Goal: Complete application form: Complete application form

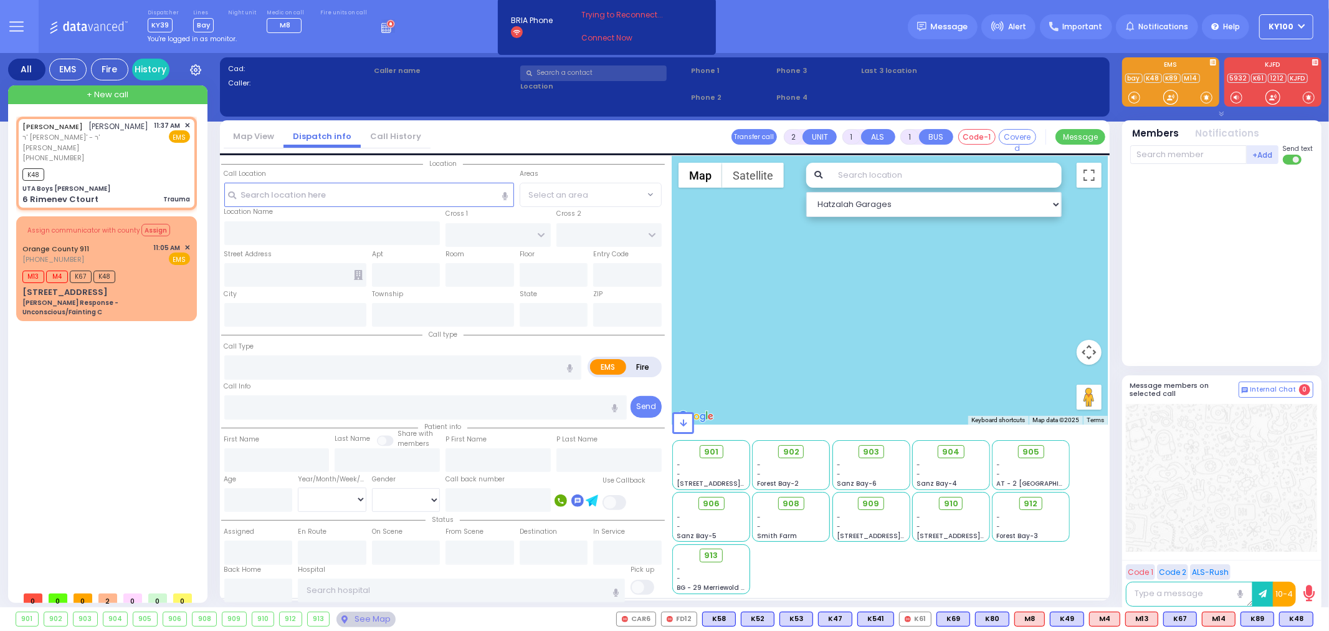
type input "0"
select select
type input "Trauma"
radio input "true"
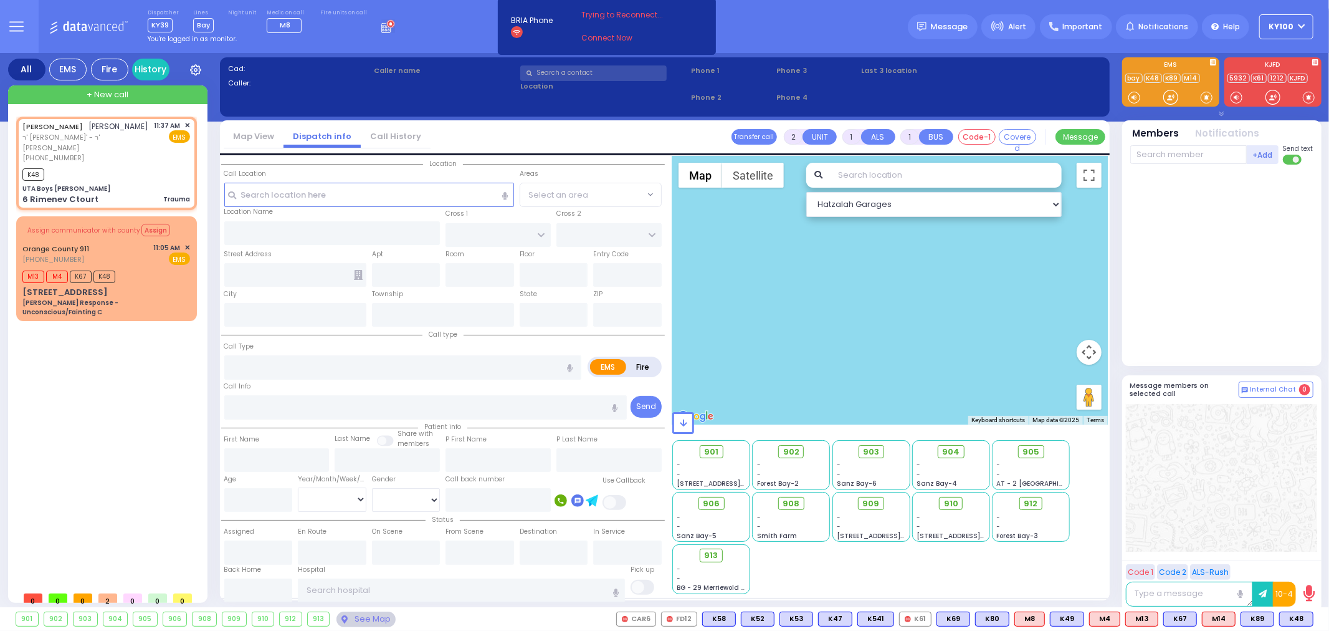
type input "[PERSON_NAME]"
type input "WEISS"
select select
type input "11:37"
type input "11:39"
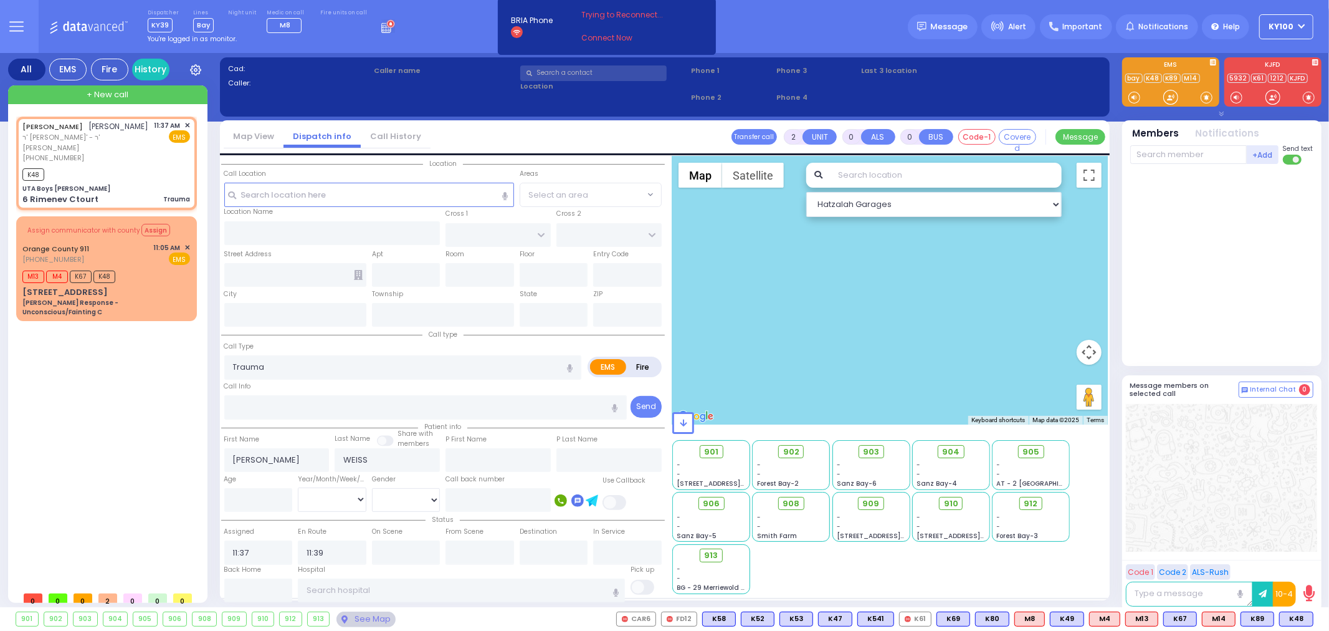
select select "Hatzalah Garages"
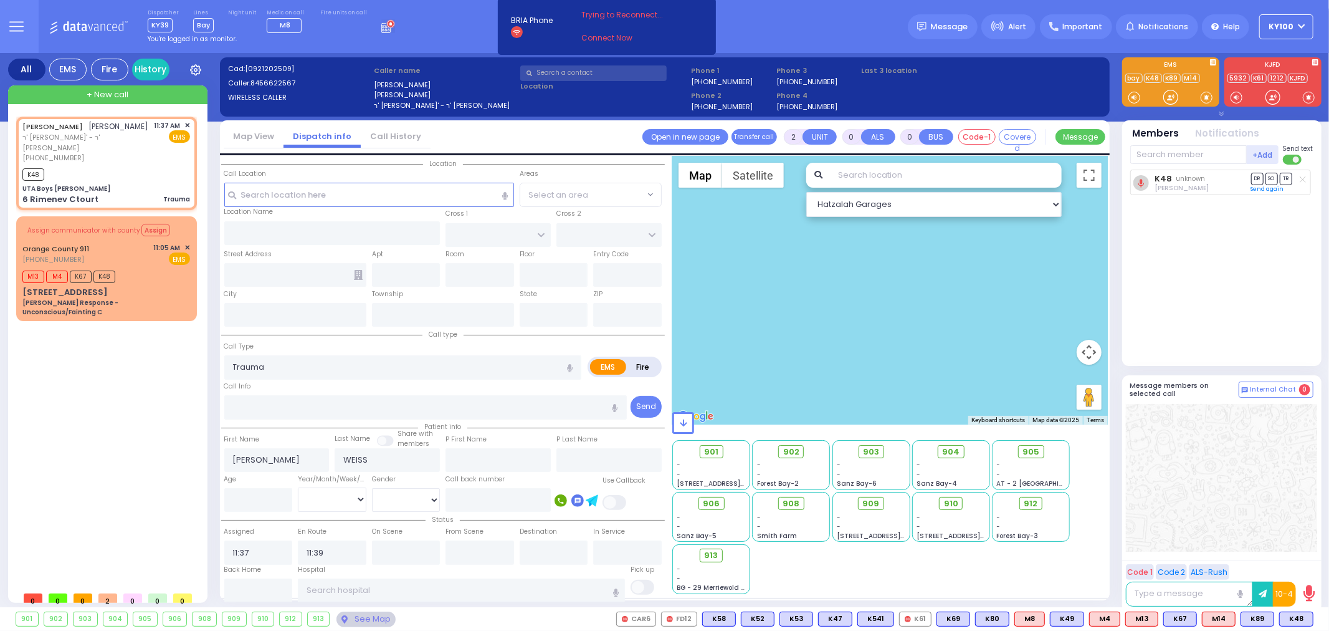
type input "UTA Boys [PERSON_NAME]"
type input "QUICKWAY RD"
type input "STROPKOV COURT"
type input "6 Rimenev Ctourt"
type input "[PERSON_NAME]"
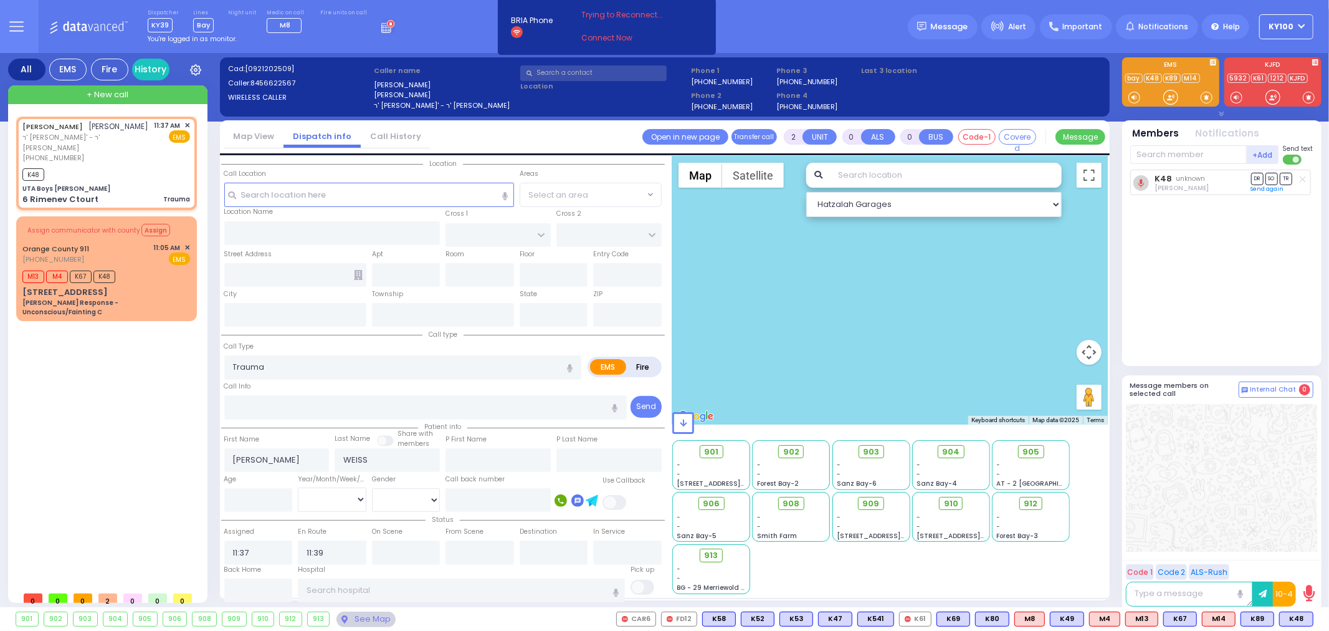
type input "[US_STATE]"
type input "10950"
select select "SECTION 1"
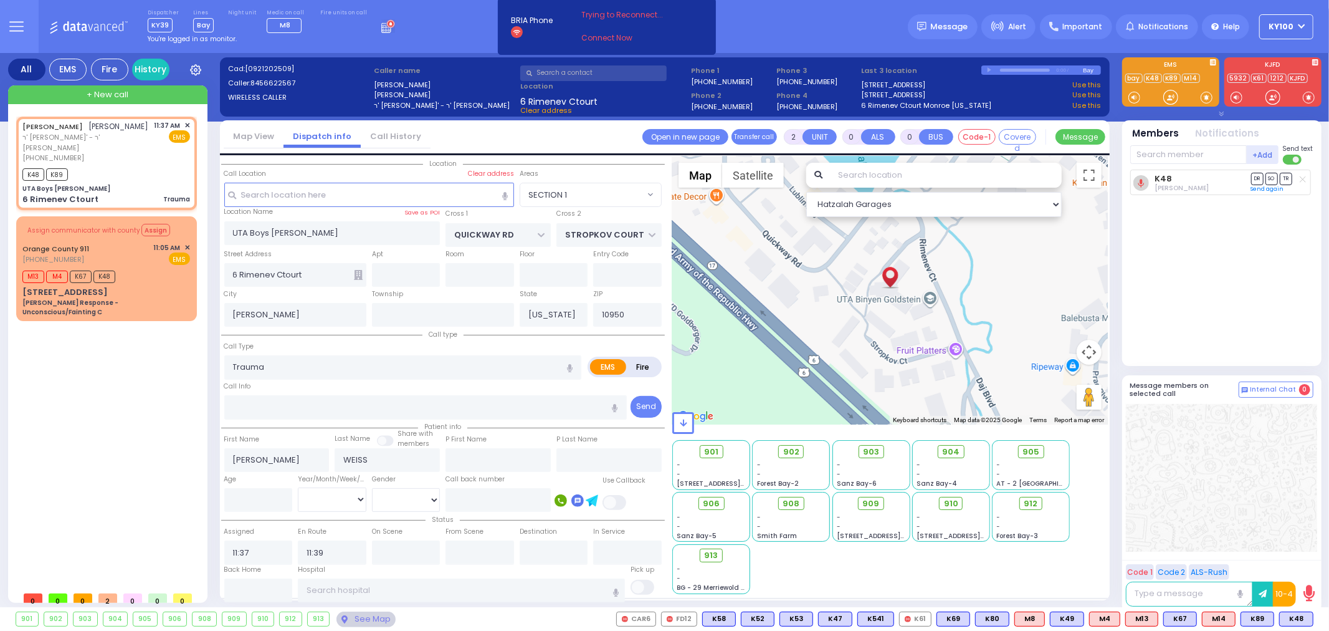
select select
radio input "true"
select select
select select "SECTION 1"
select select "Hatzalah Garages"
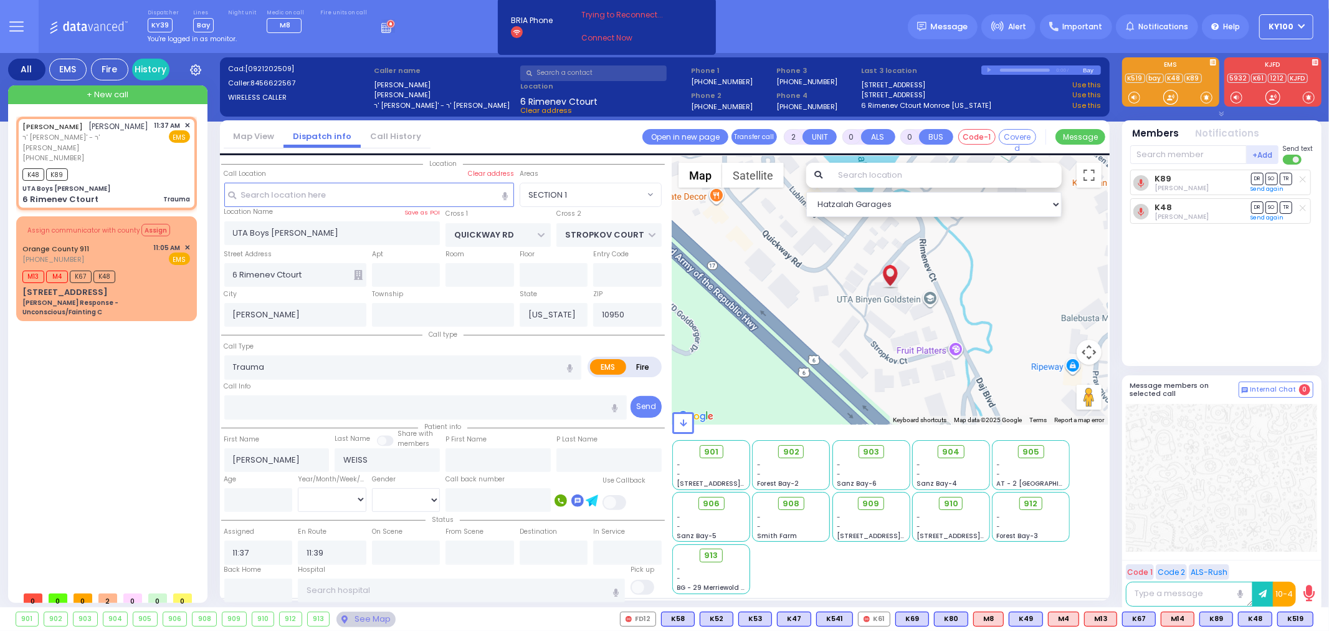
click at [956, 580] on div "901 - - [STREET_ADDRESS][PERSON_NAME] - - - -" at bounding box center [891, 516] width 436 height 156
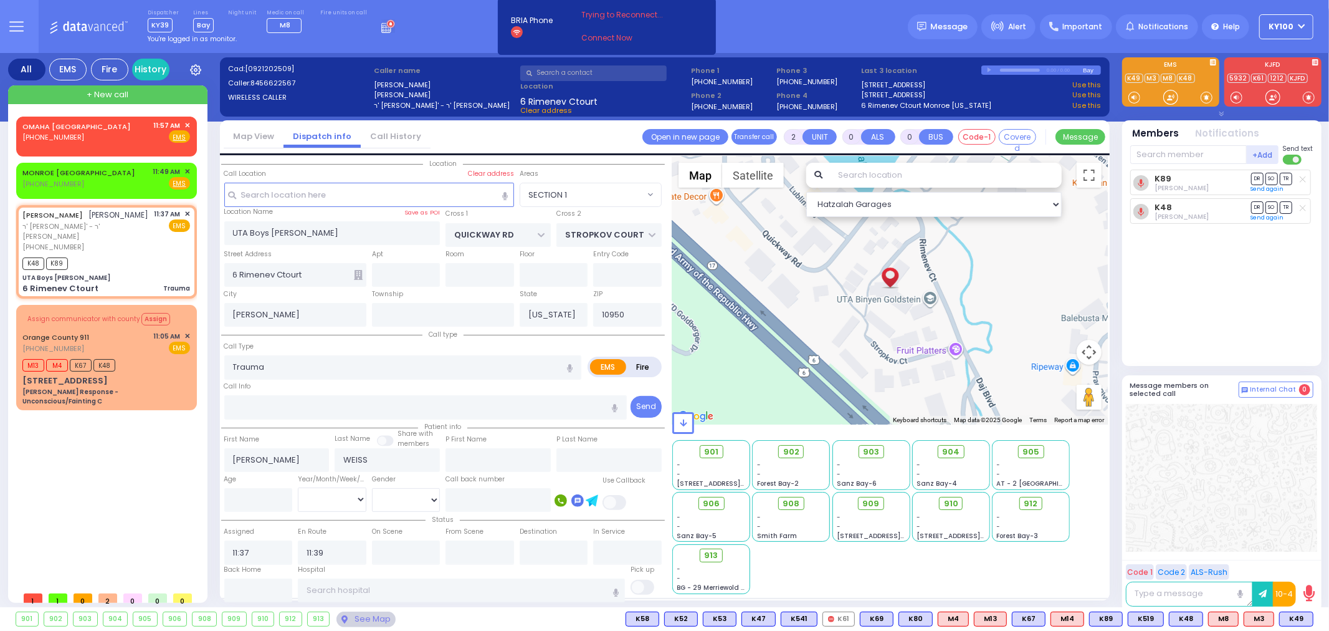
type input "6"
select select
radio input "true"
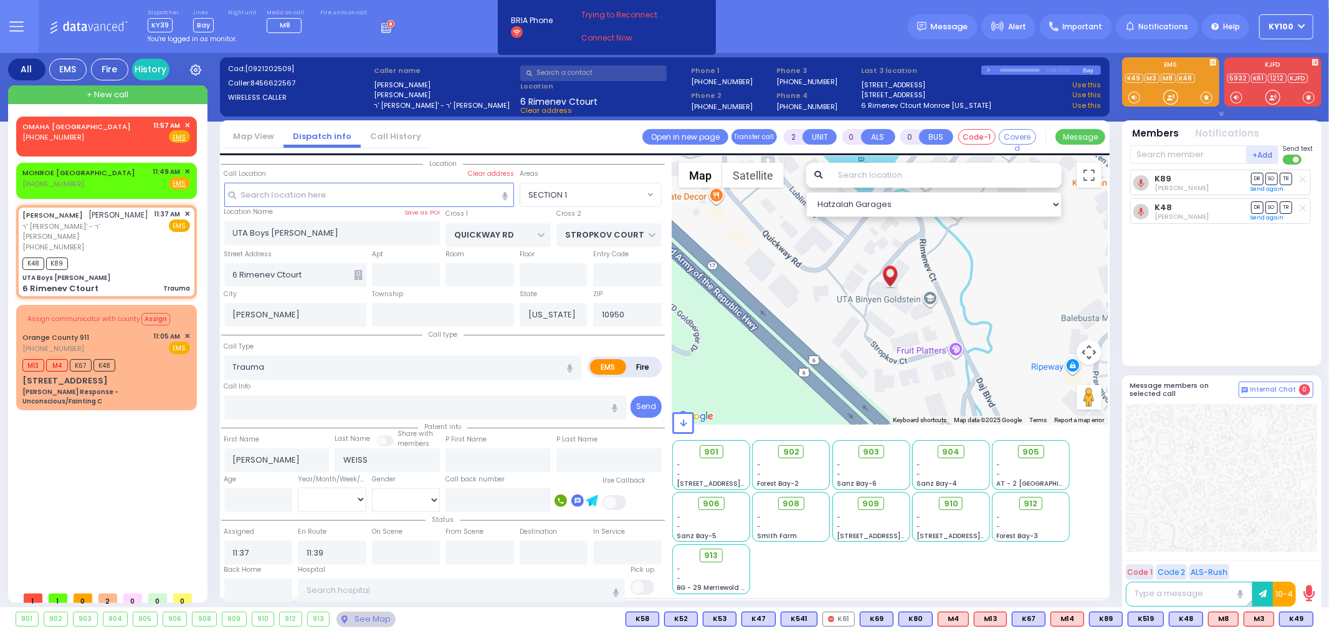
type input "Unknown"
select select "Year"
select select "SECTION 1"
select select "Hatzalah Garages"
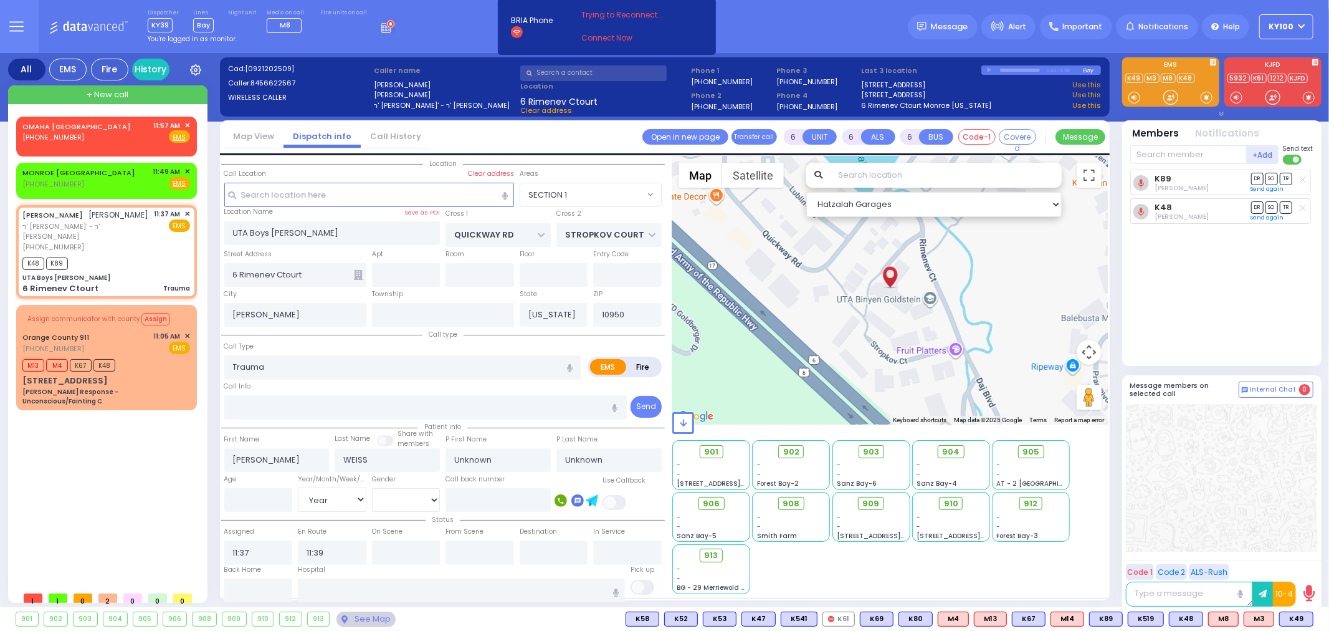
select select
radio input "true"
select select "Year"
type input "11:41"
type input "11:58"
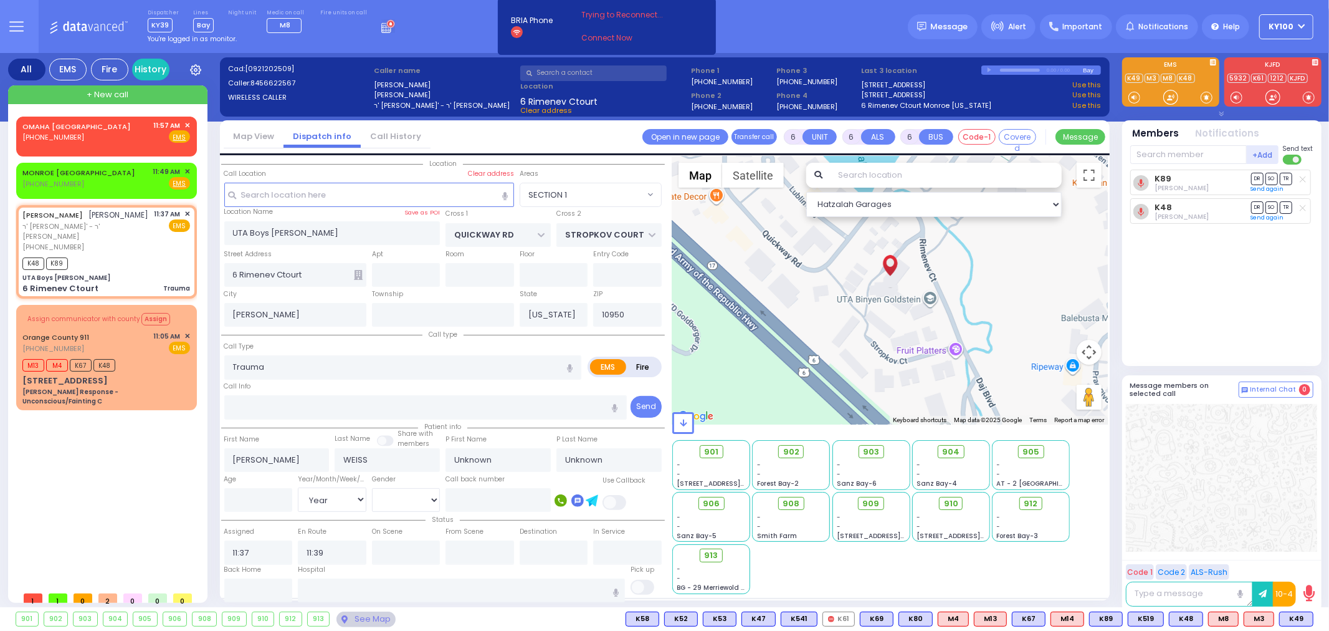
type input "12:04"
type input "12:07"
select select
radio input "true"
select select "Year"
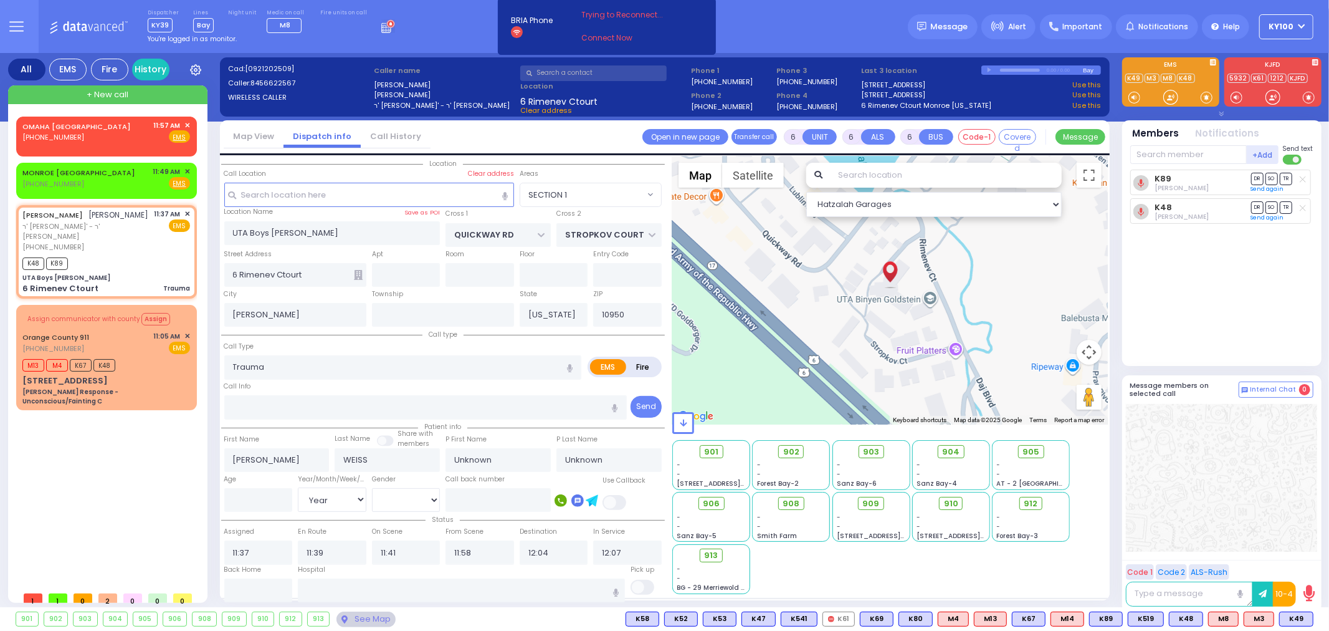
select select "SECTION 1"
select select "Hatzalah Garages"
select select
radio input "true"
type input "[PERSON_NAME]"
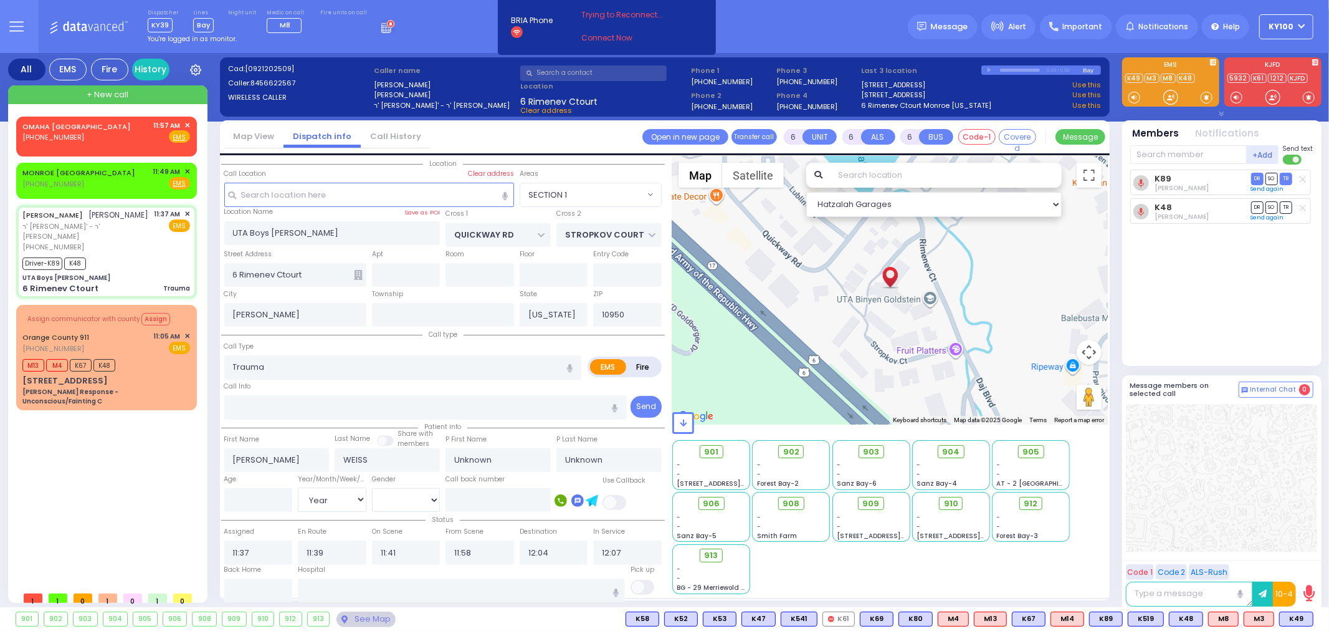
type input "Meemelstein"
type input "10"
select select "Year"
select select "[DEMOGRAPHIC_DATA]"
select select "SECTION 1"
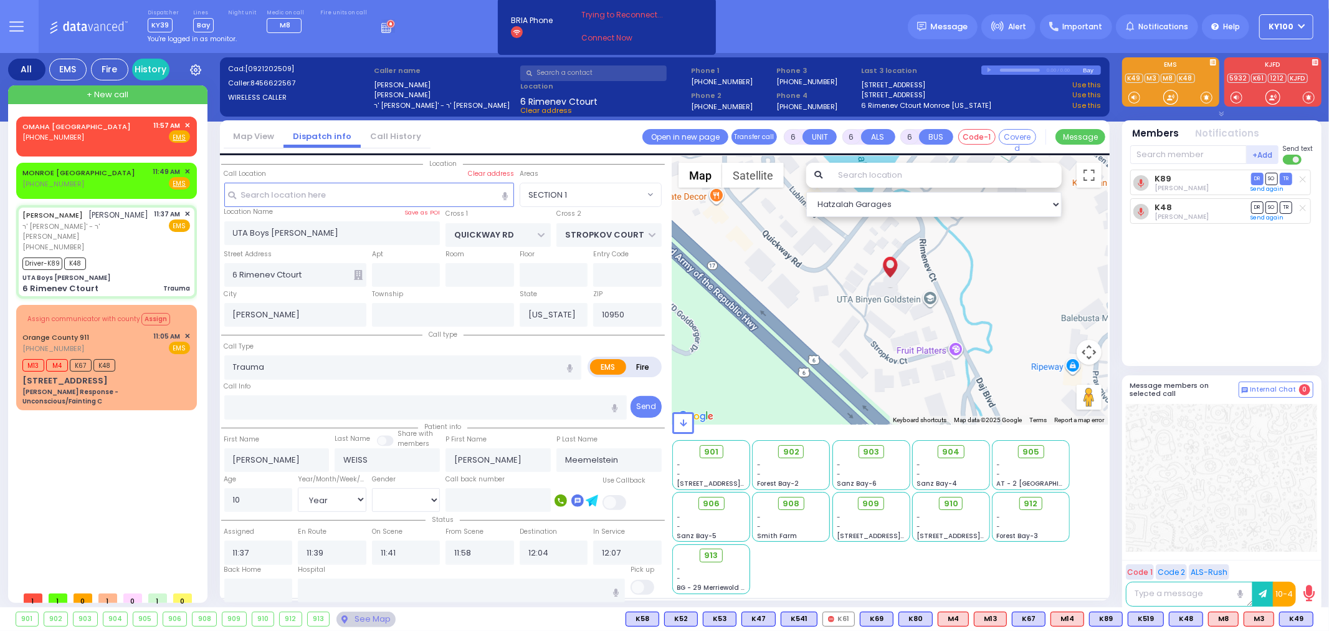
select select "Hatzalah Garages"
